Goal: Information Seeking & Learning: Learn about a topic

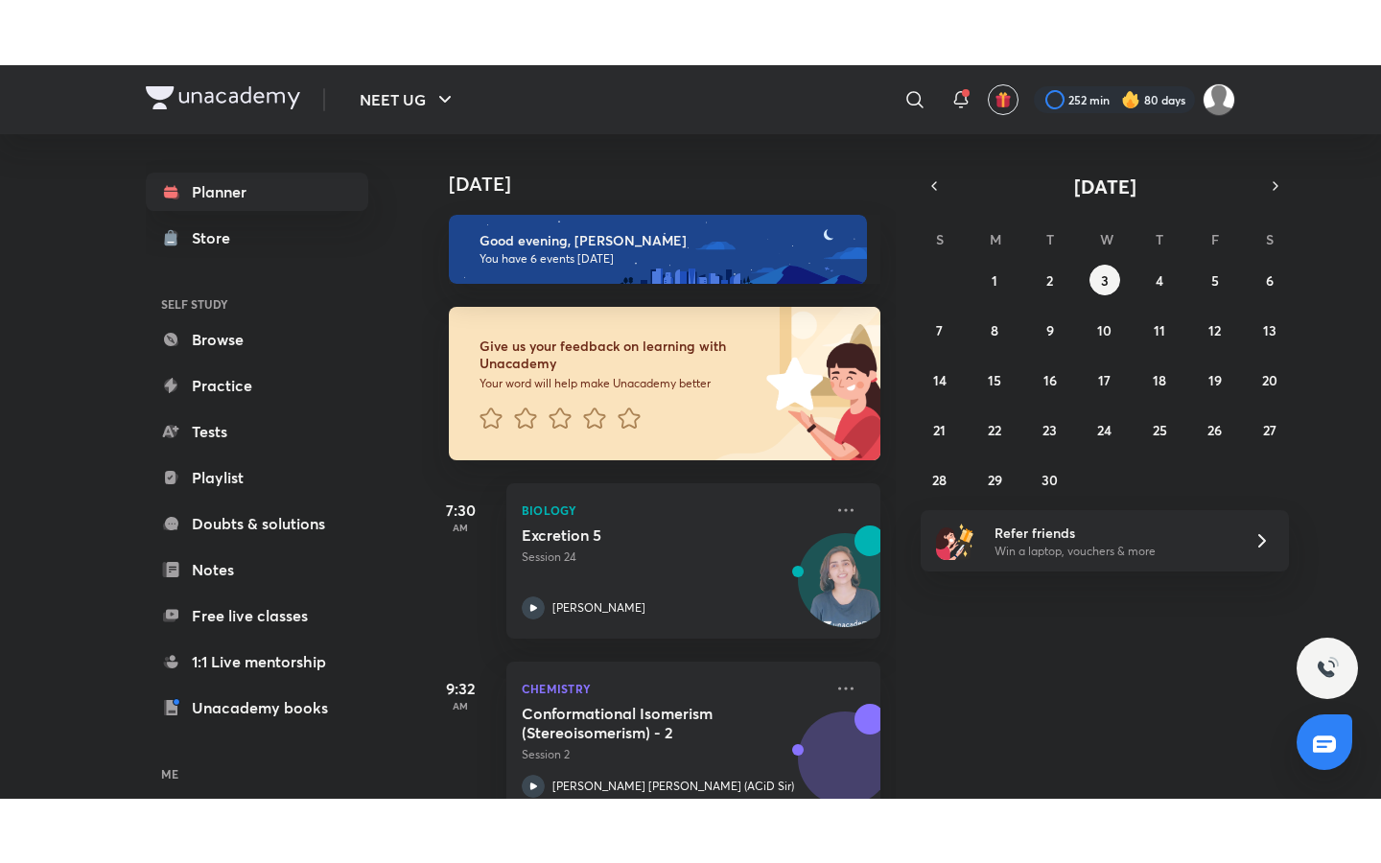
scroll to position [640, 0]
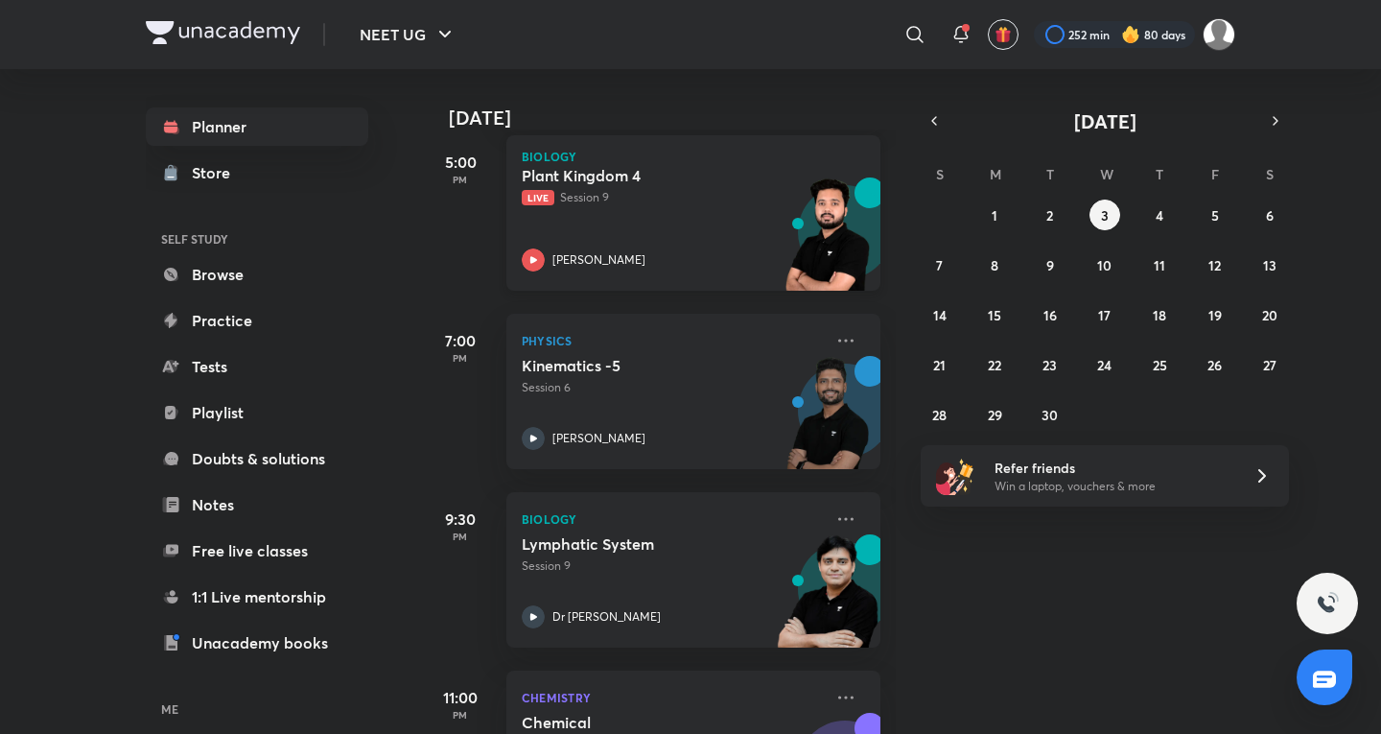
click at [631, 231] on div "Plant Kingdom 4 Live Session 9 Pranav Pundarik" at bounding box center [672, 218] width 301 height 105
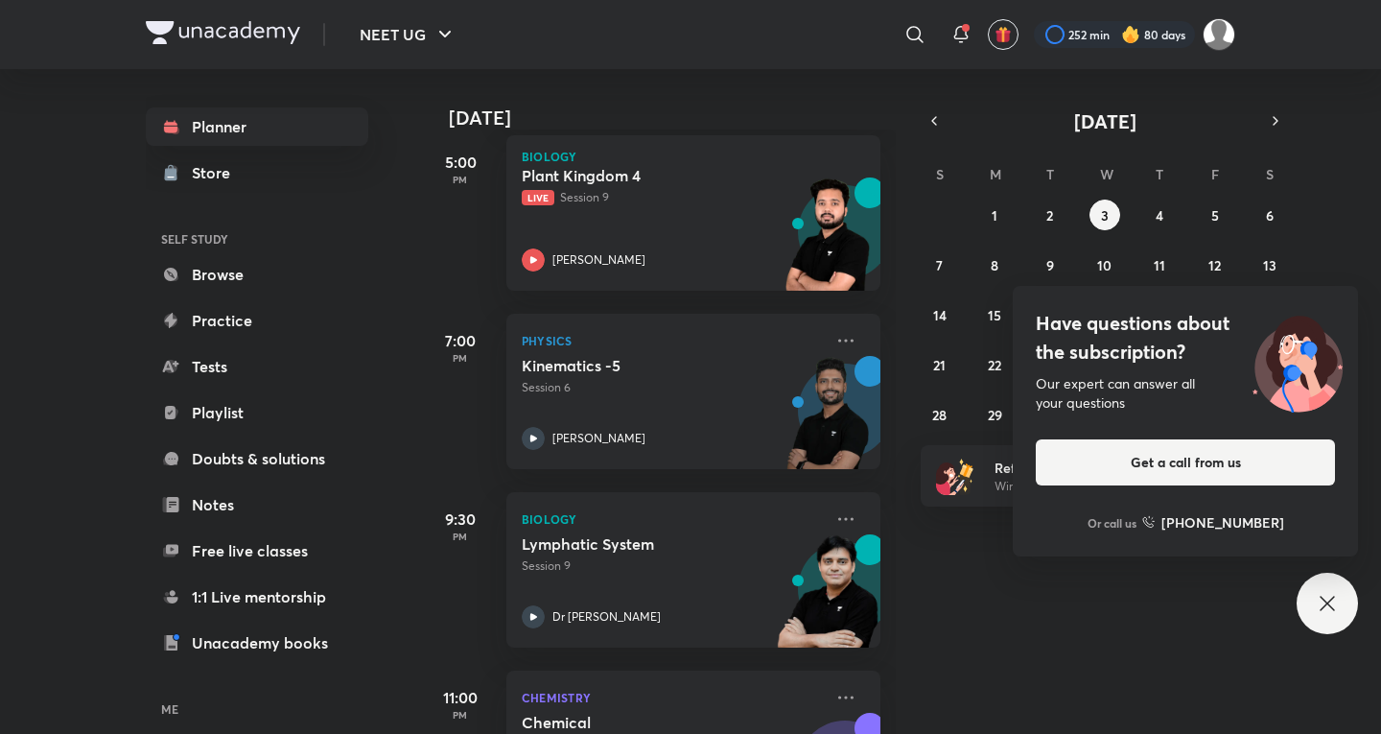
scroll to position [632, 0]
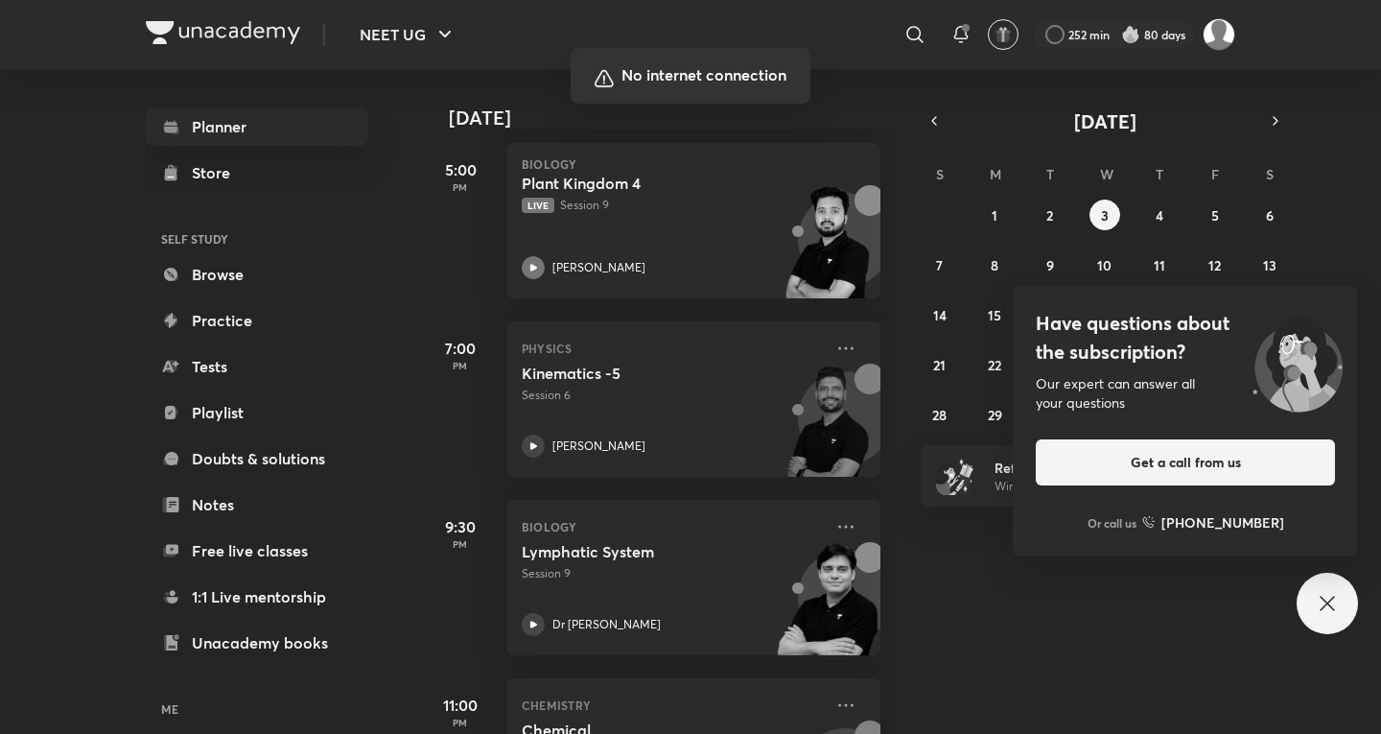
click at [848, 394] on div at bounding box center [690, 367] width 1381 height 734
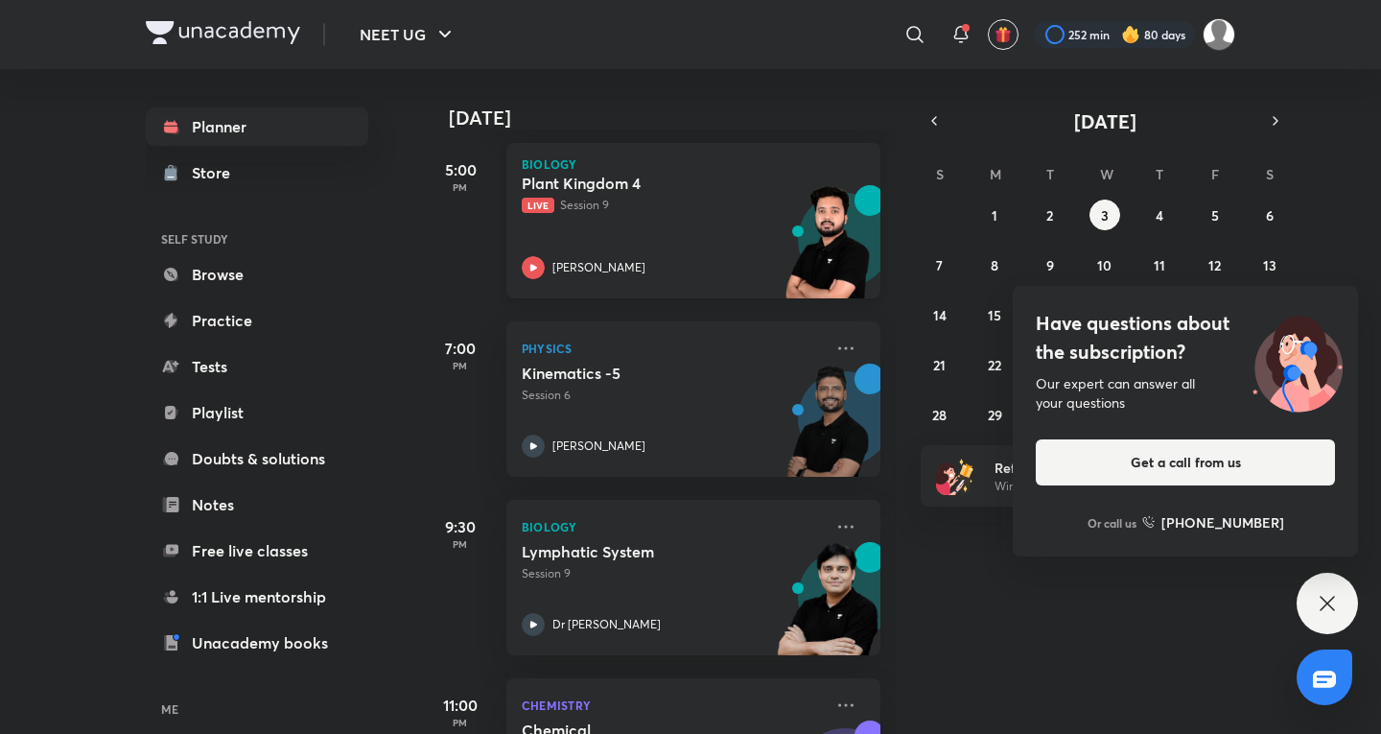
click at [678, 214] on div "Plant Kingdom 4 Live Session 9 Pranav Pundarik" at bounding box center [672, 226] width 301 height 105
click at [685, 234] on div "Plant Kingdom 4 Live Session 9 Pranav Pundarik" at bounding box center [672, 226] width 301 height 105
